Goal: Find specific page/section: Find specific page/section

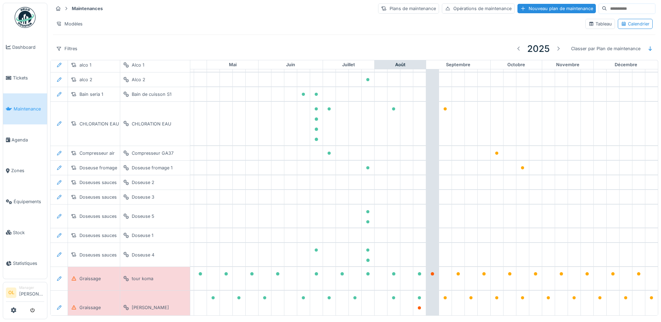
scroll to position [0, 231]
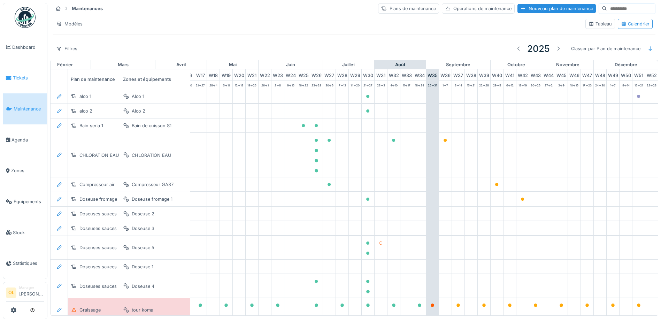
click at [15, 80] on link "Tickets" at bounding box center [25, 78] width 44 height 31
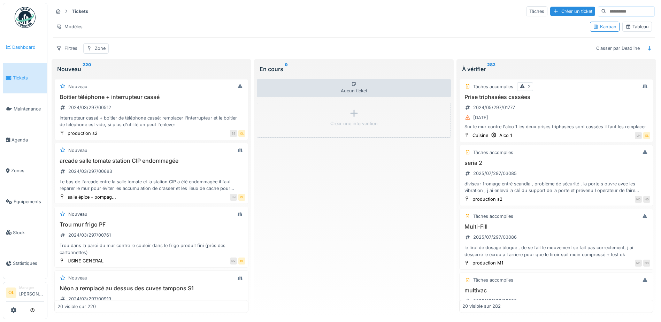
click at [24, 48] on span "Dashboard" at bounding box center [28, 47] width 32 height 7
